Goal: Navigation & Orientation: Understand site structure

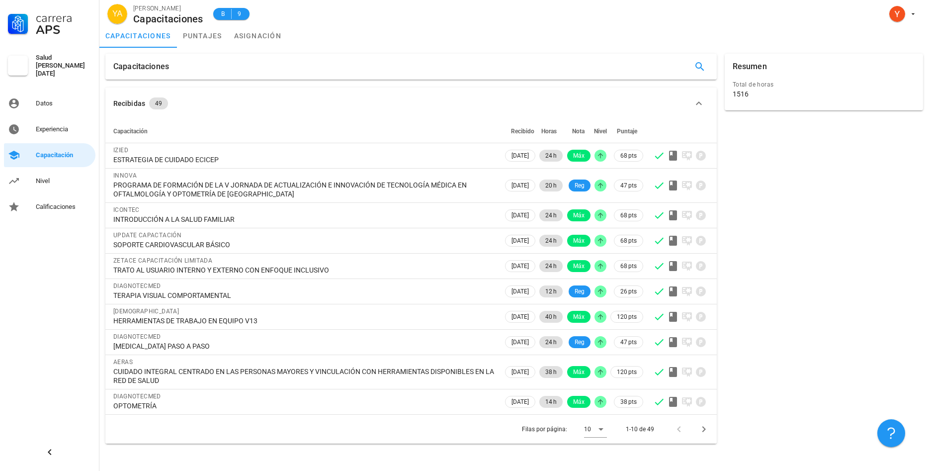
click at [56, 112] on div "Carrera APS Salud [PERSON_NAME][DATE] Datos Experiencia Capacitación Nivel Cali…" at bounding box center [49, 109] width 99 height 219
click at [54, 126] on div "Experiencia" at bounding box center [64, 129] width 56 height 8
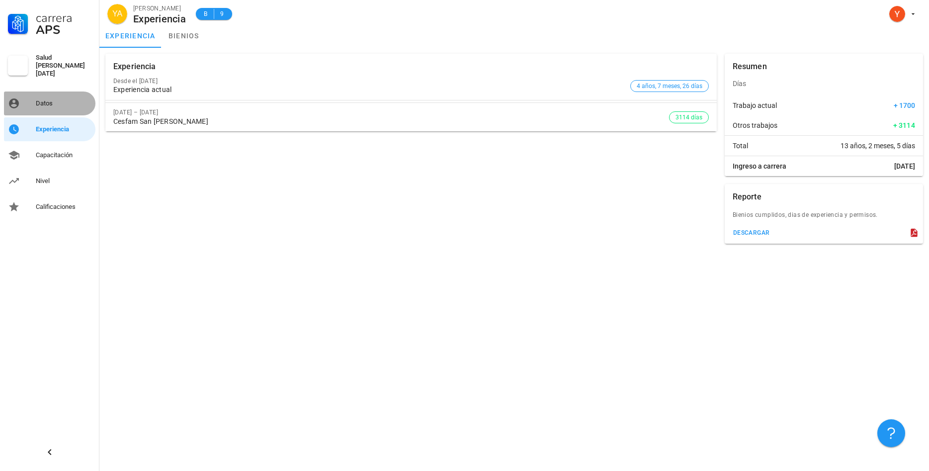
click at [49, 104] on div "Datos" at bounding box center [64, 103] width 56 height 16
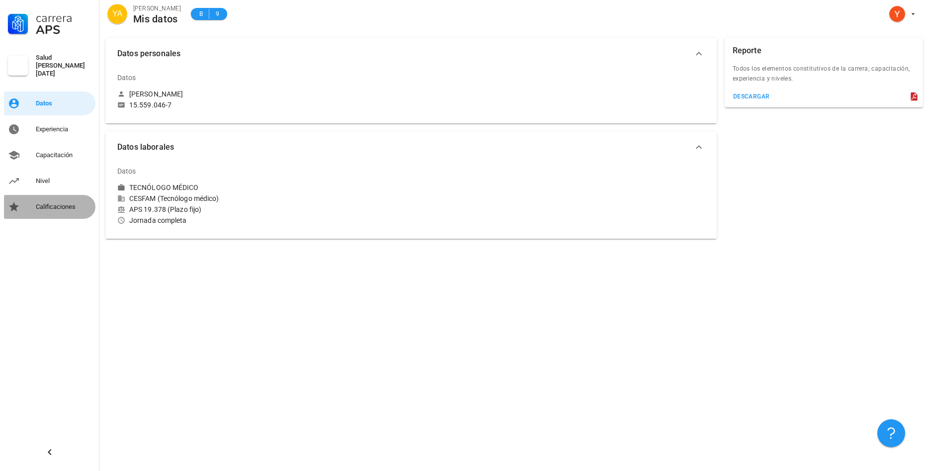
click at [58, 203] on div "Calificaciones" at bounding box center [64, 207] width 56 height 8
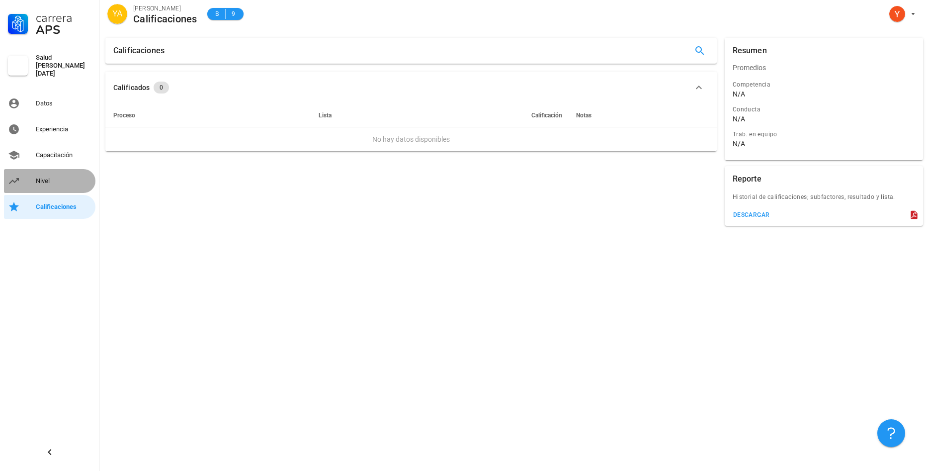
click at [49, 178] on div "Nivel" at bounding box center [64, 181] width 56 height 8
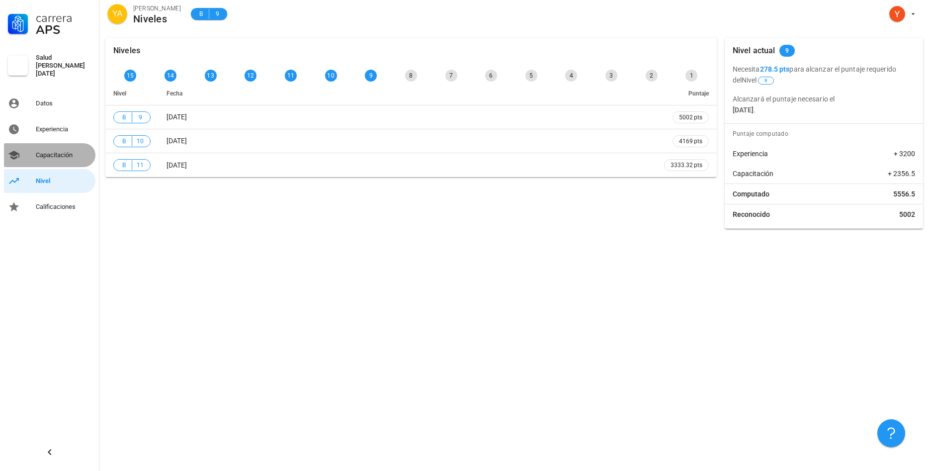
click at [52, 151] on div "Capacitación" at bounding box center [64, 155] width 56 height 8
